Goal: Information Seeking & Learning: Check status

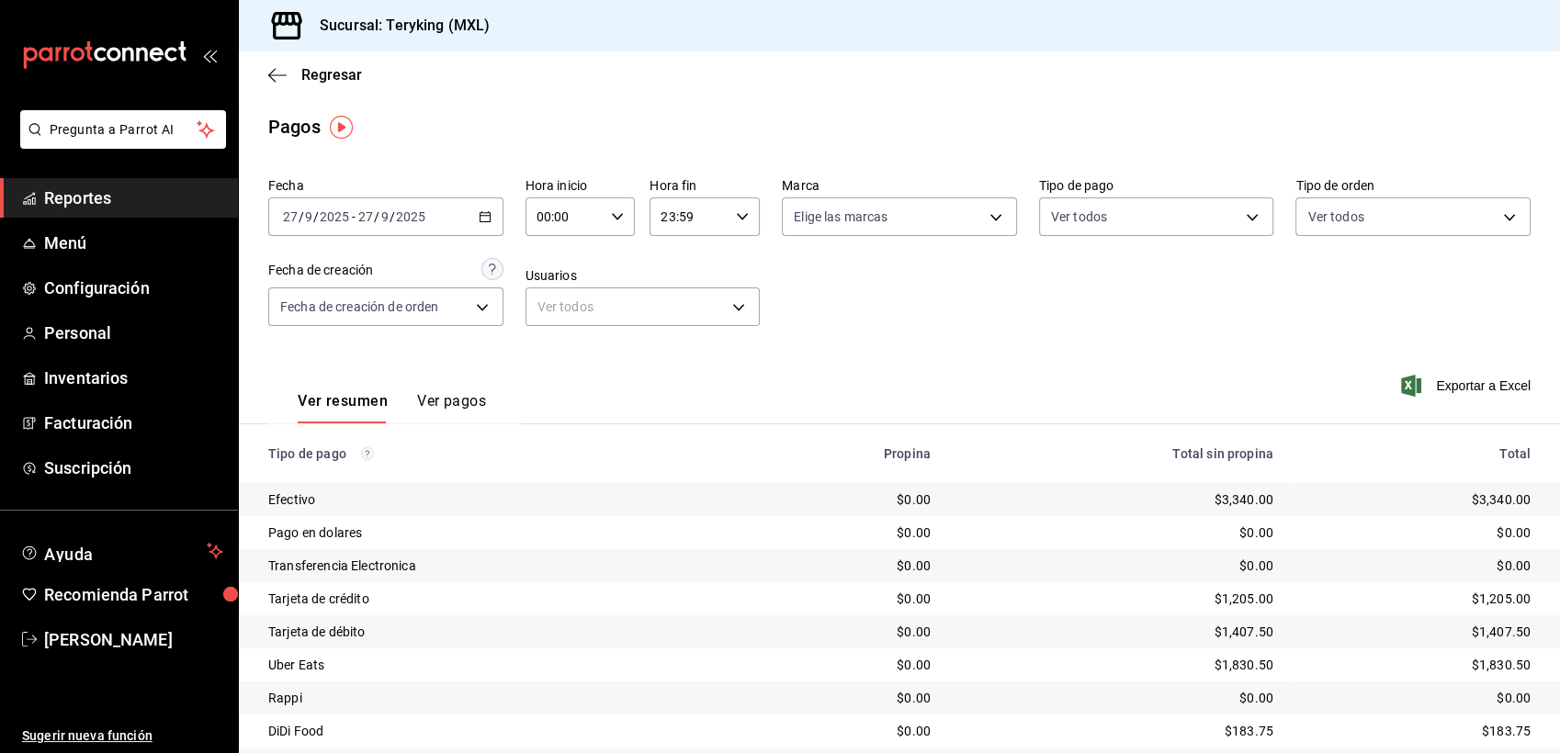
click at [60, 196] on span "Reportes" at bounding box center [133, 198] width 179 height 25
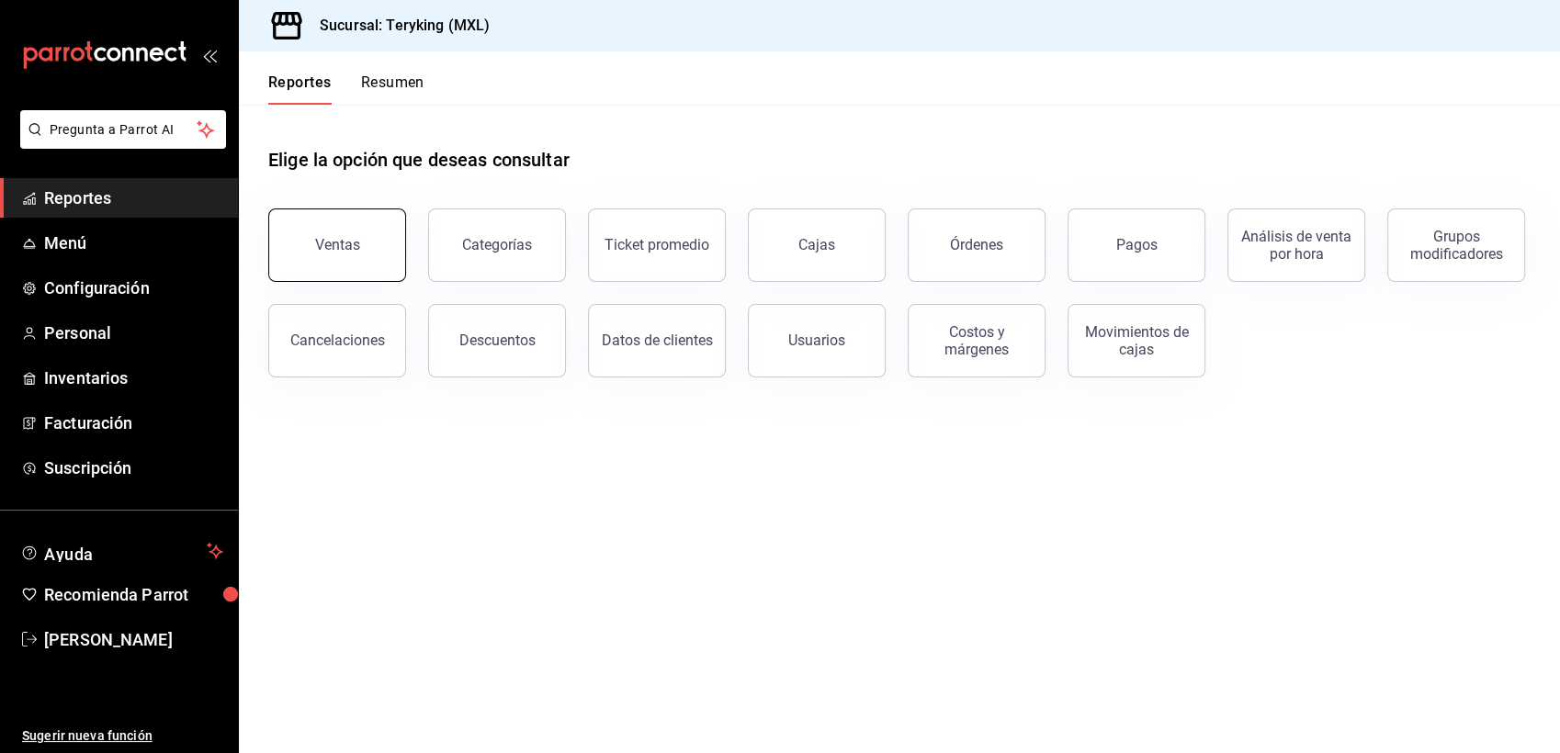
click at [374, 254] on button "Ventas" at bounding box center [337, 245] width 138 height 73
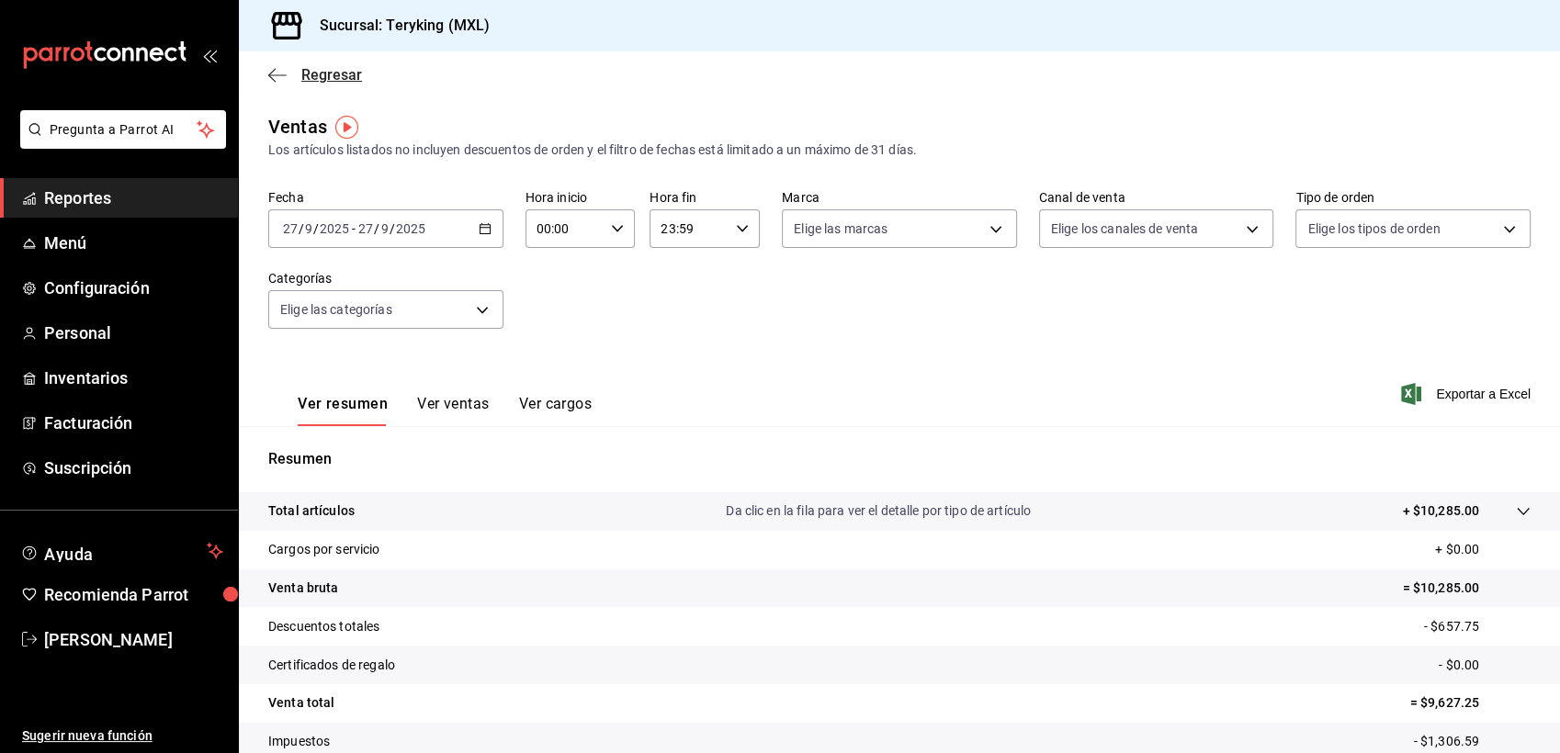
click at [323, 83] on span "Regresar" at bounding box center [331, 74] width 61 height 17
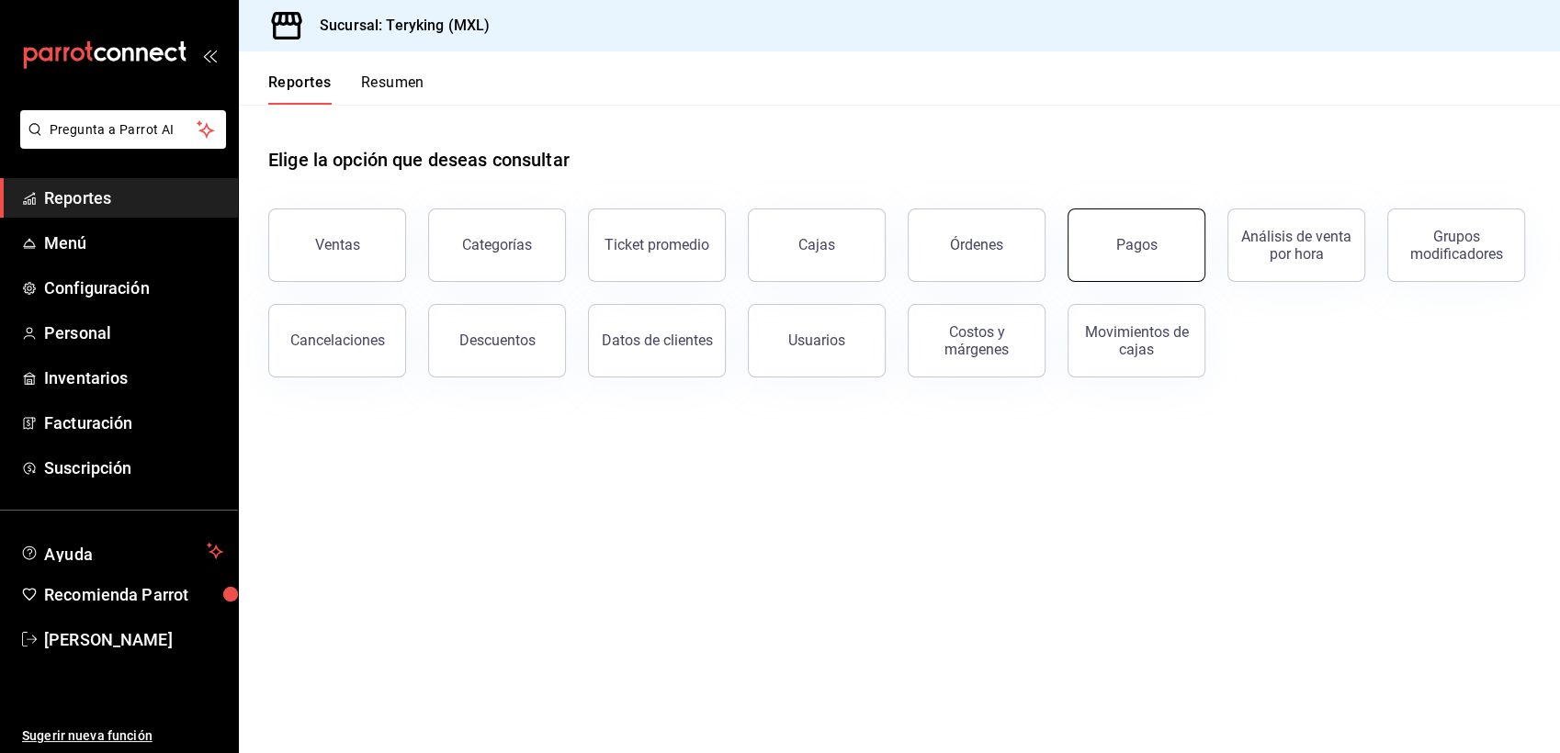
click at [1158, 232] on button "Pagos" at bounding box center [1136, 245] width 138 height 73
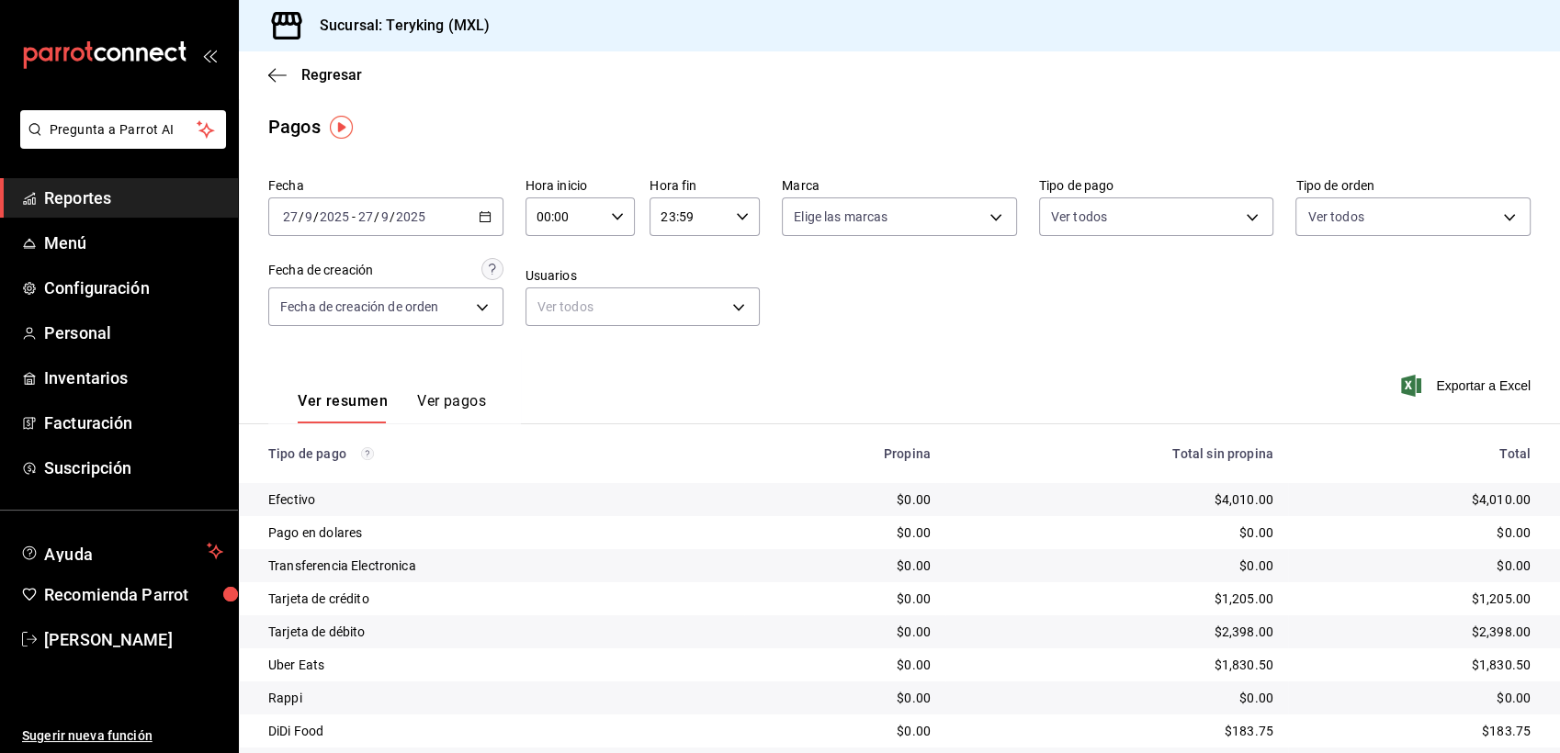
click at [138, 192] on span "Reportes" at bounding box center [133, 198] width 179 height 25
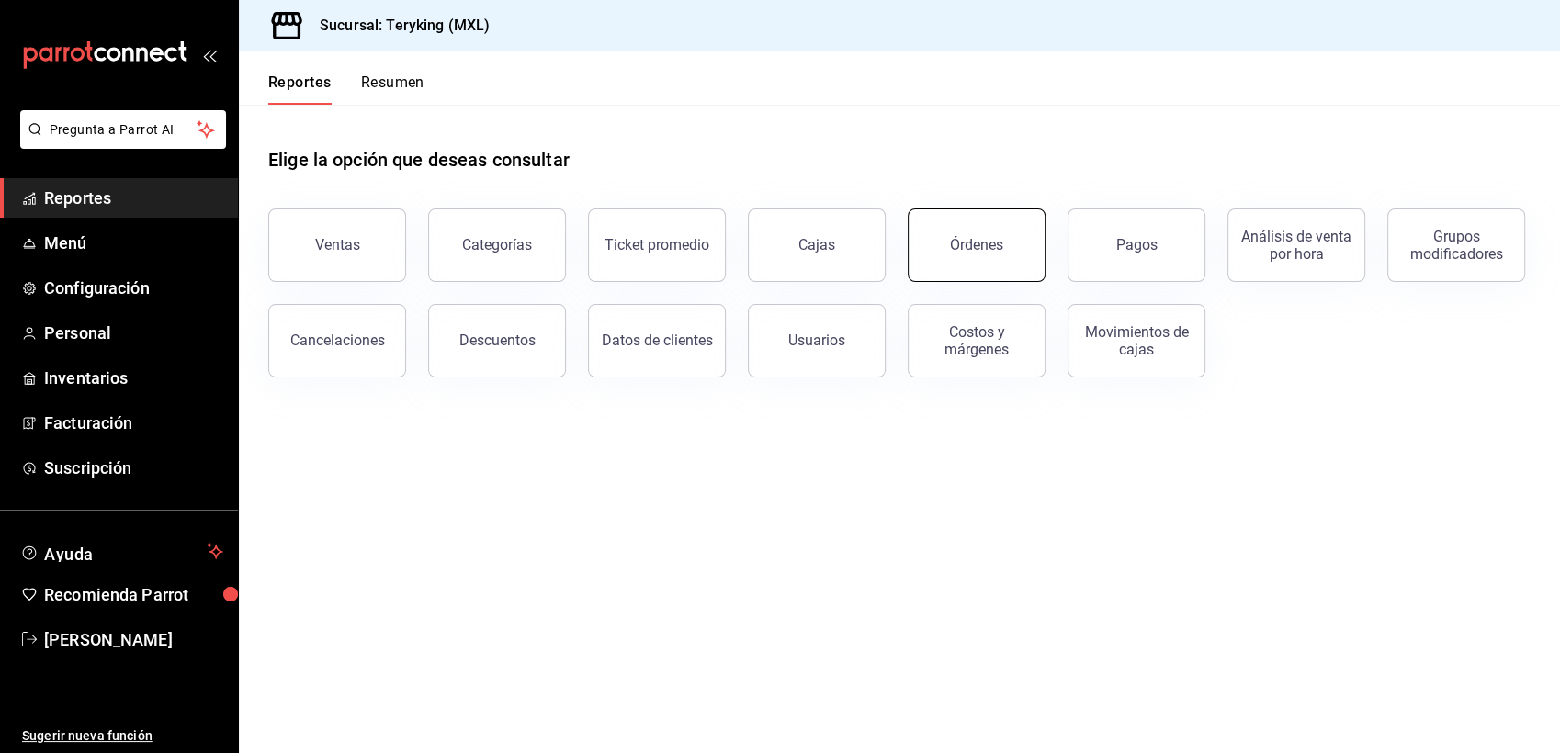
click at [970, 254] on button "Órdenes" at bounding box center [977, 245] width 138 height 73
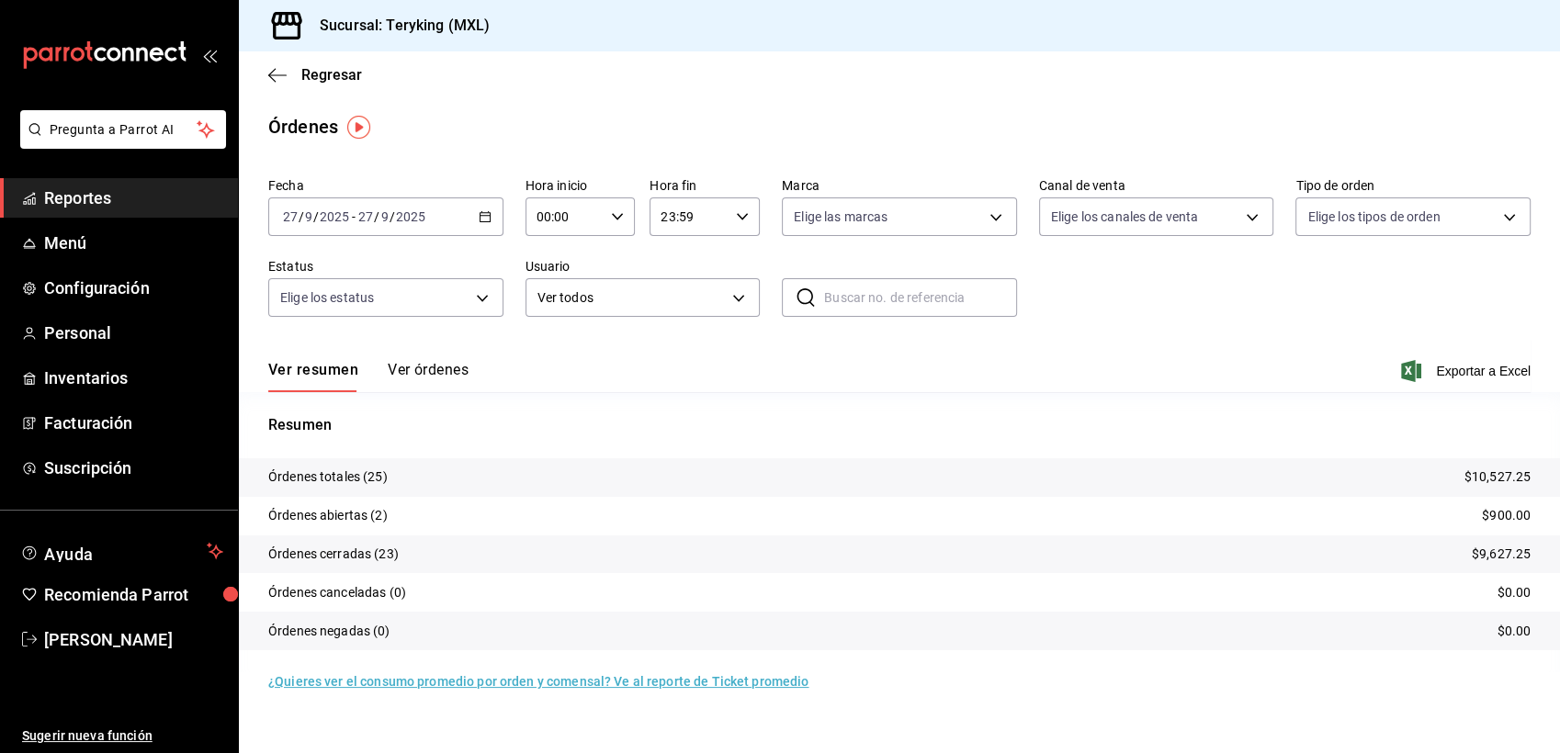
click at [429, 366] on button "Ver órdenes" at bounding box center [428, 376] width 81 height 31
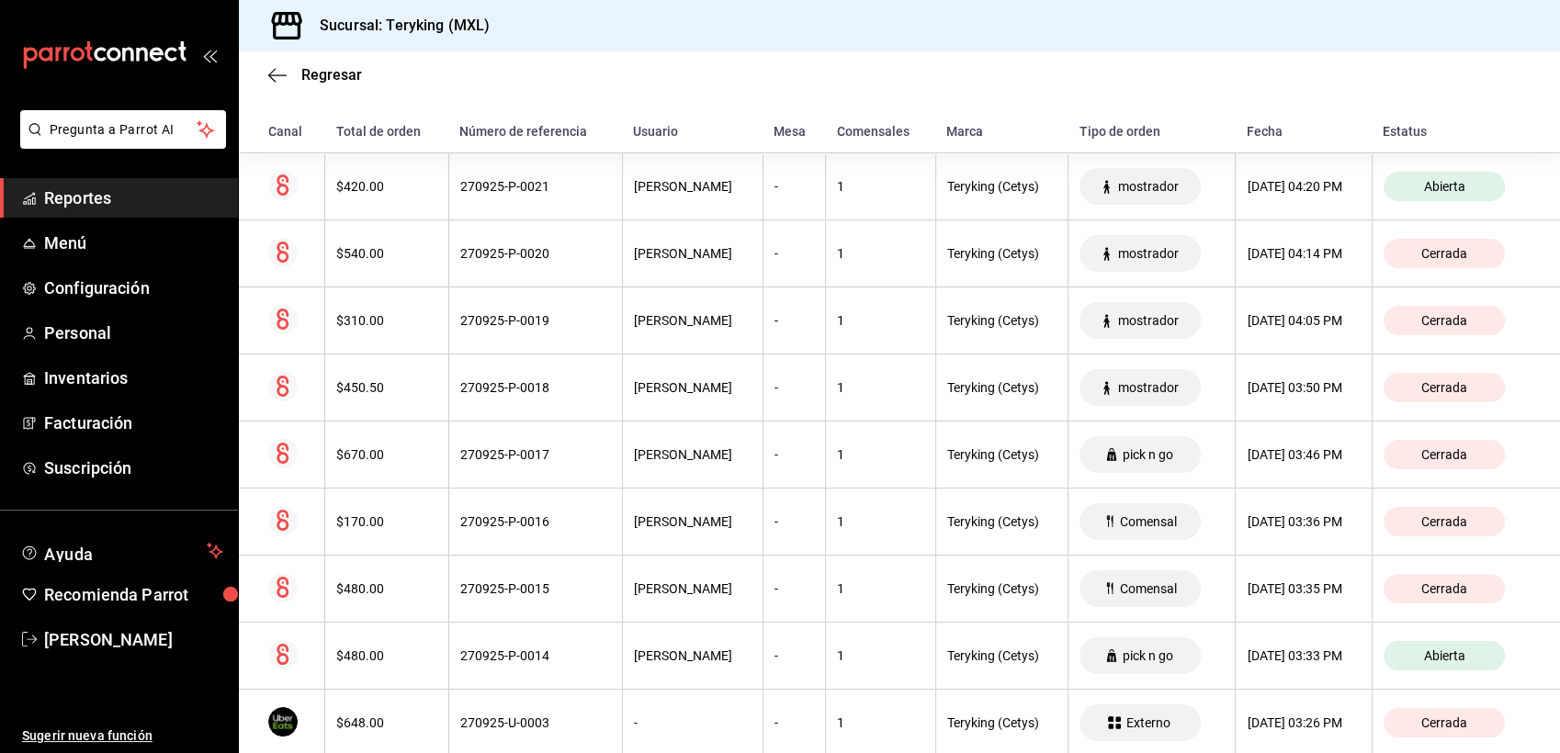
scroll to position [410, 0]
